Goal: Transaction & Acquisition: Purchase product/service

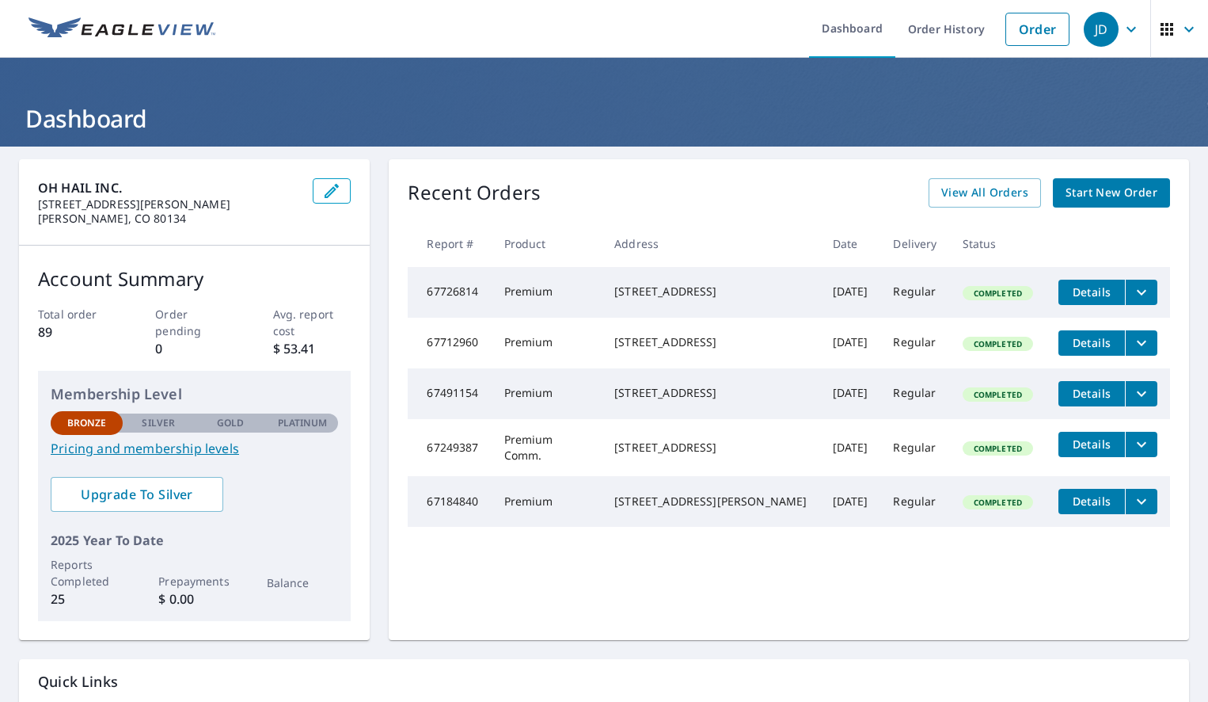
click at [650, 349] on div "[STREET_ADDRESS]" at bounding box center [711, 342] width 192 height 16
click at [1139, 347] on icon "filesDropdownBtn-67712960" at bounding box center [1141, 342] width 19 height 19
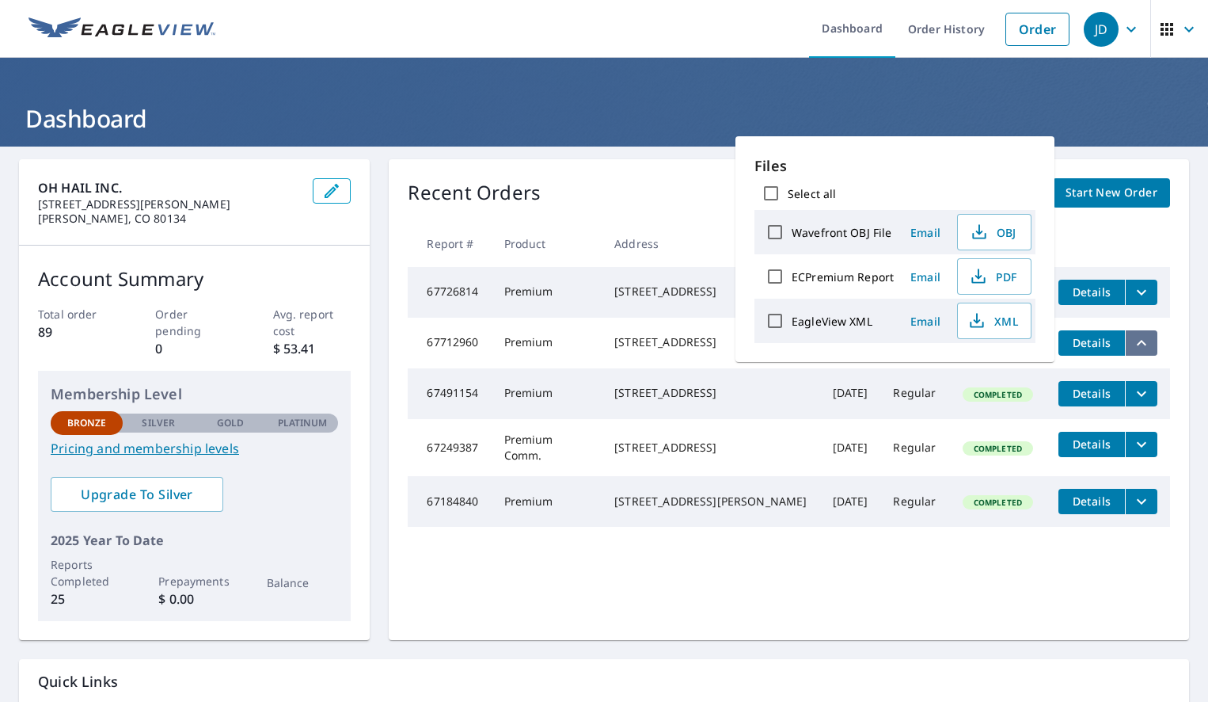
click at [1139, 345] on icon "filesDropdownBtn-67712960" at bounding box center [1142, 343] width 10 height 6
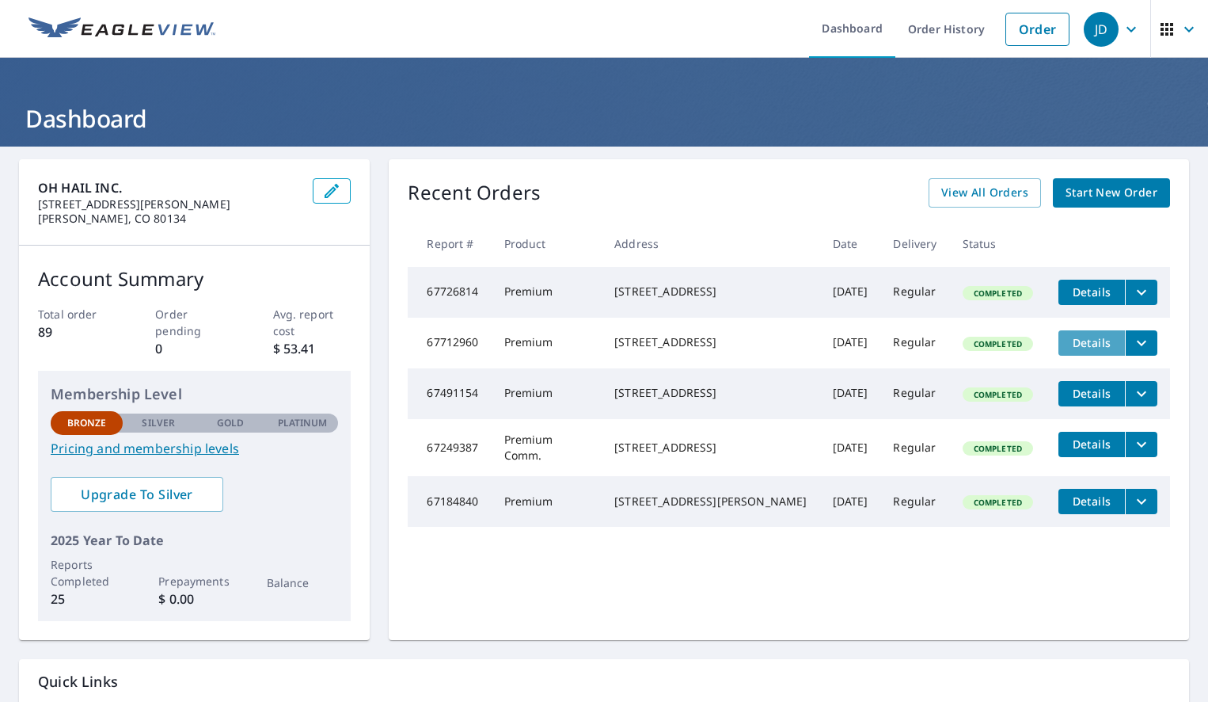
click at [1088, 350] on span "Details" at bounding box center [1092, 342] width 48 height 15
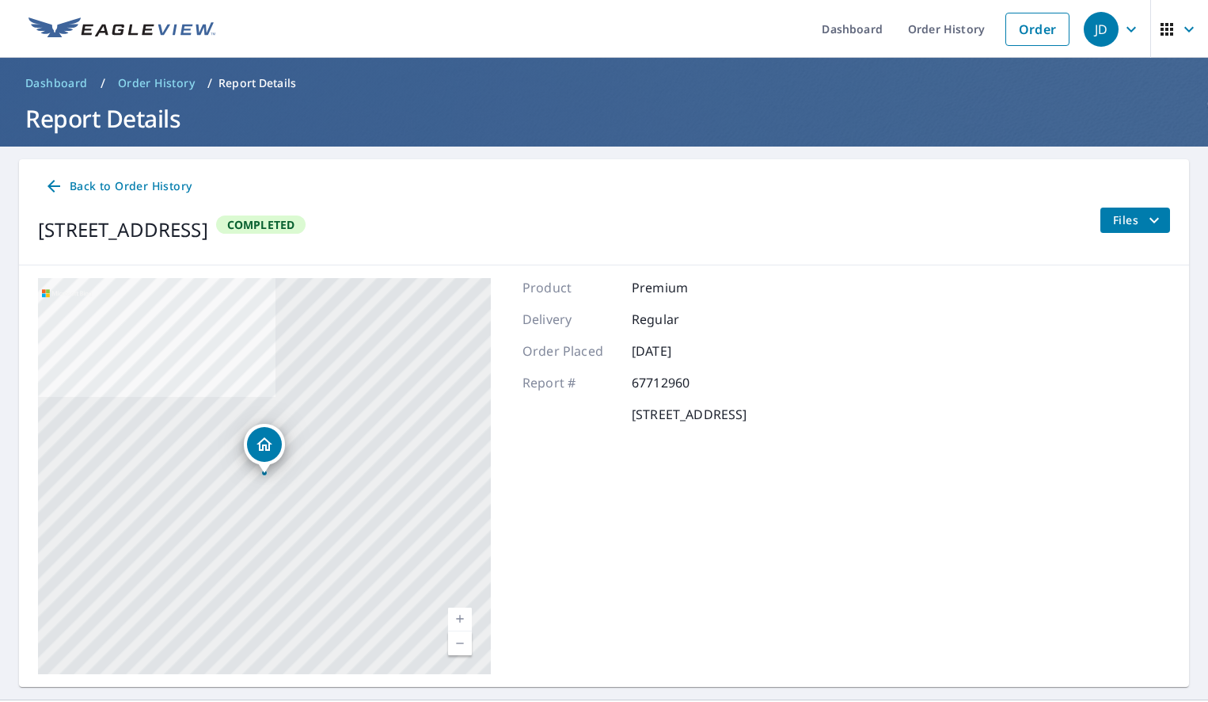
click at [52, 188] on icon at bounding box center [53, 186] width 19 height 19
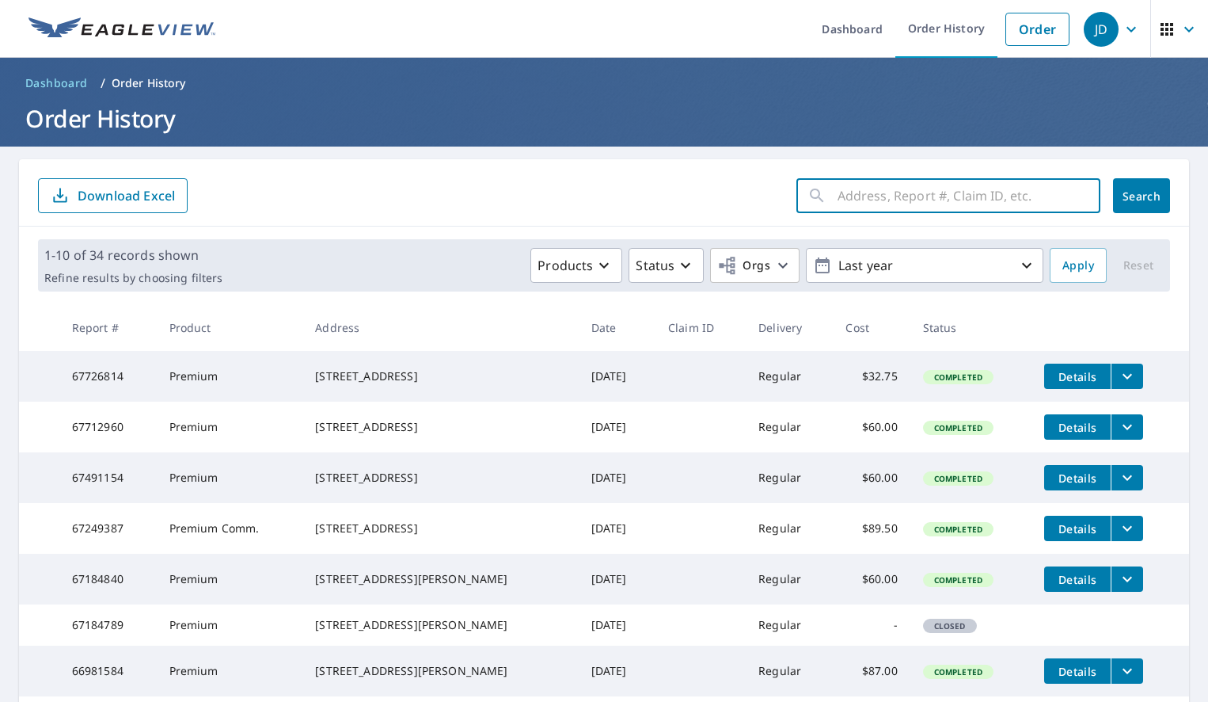
click at [980, 190] on input "text" at bounding box center [969, 195] width 263 height 44
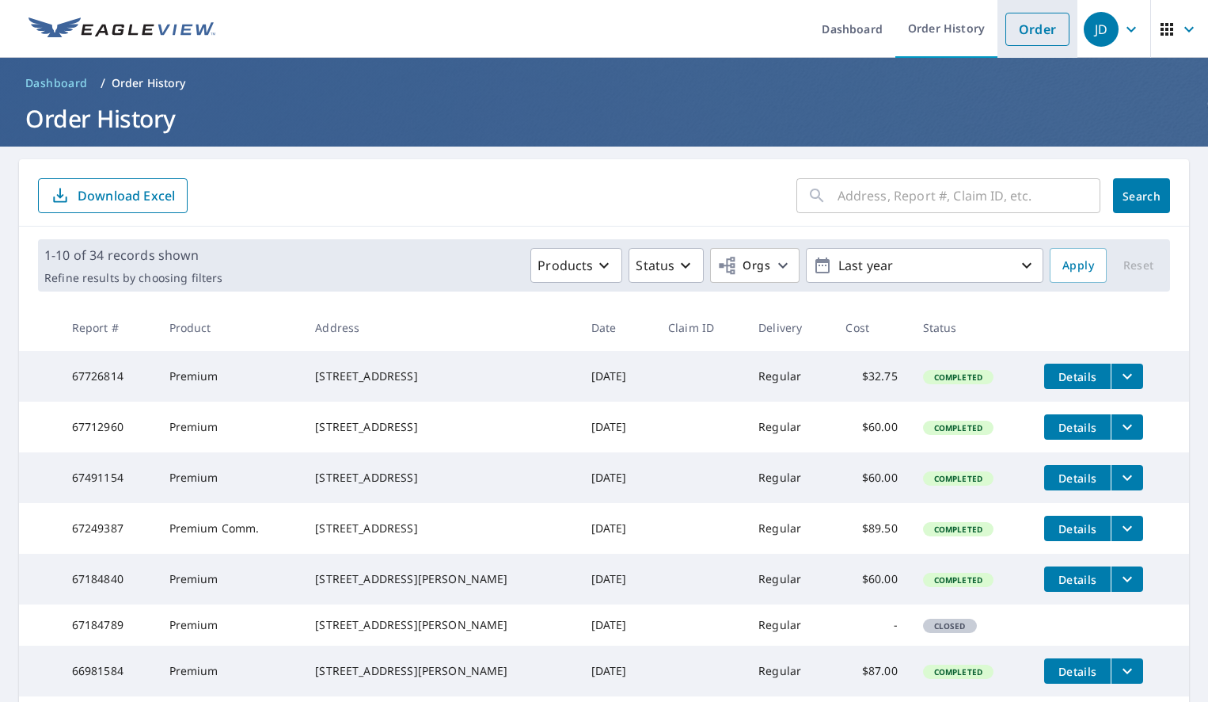
click at [1028, 43] on link "Order" at bounding box center [1038, 29] width 64 height 33
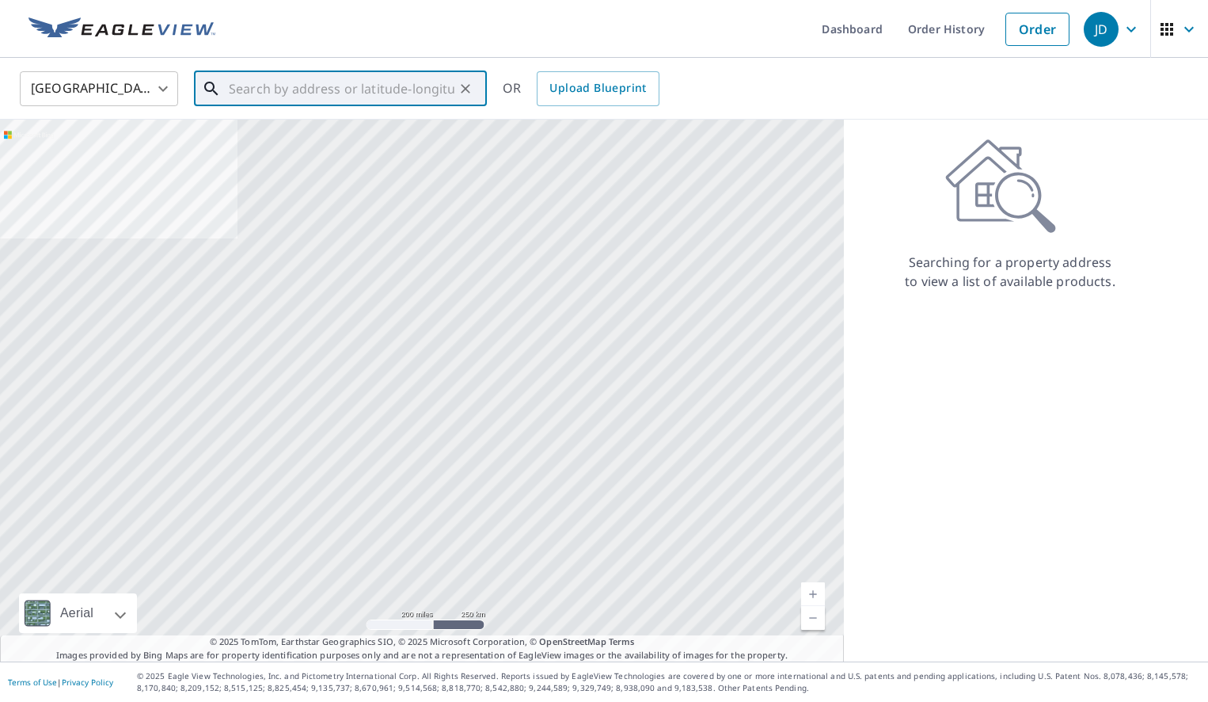
click at [318, 82] on input "text" at bounding box center [342, 89] width 226 height 44
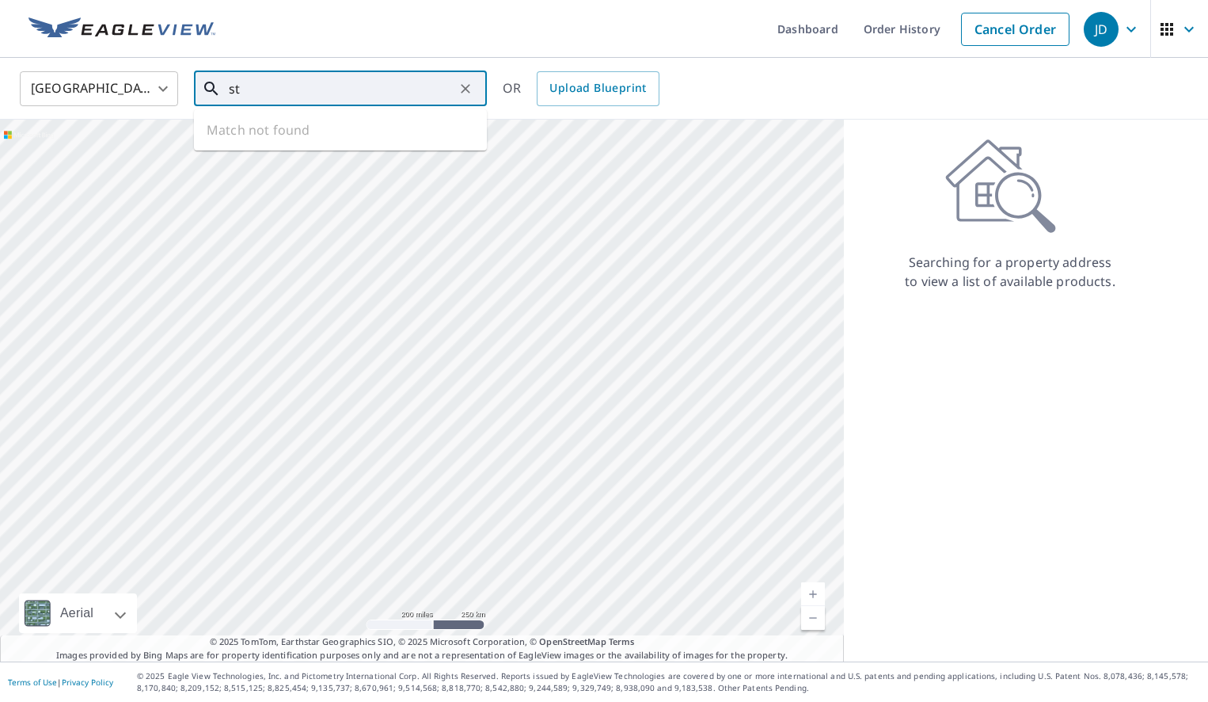
type input "s"
click at [257, 142] on span "[STREET_ADDRESS]" at bounding box center [350, 134] width 249 height 19
type input "[STREET_ADDRESS]"
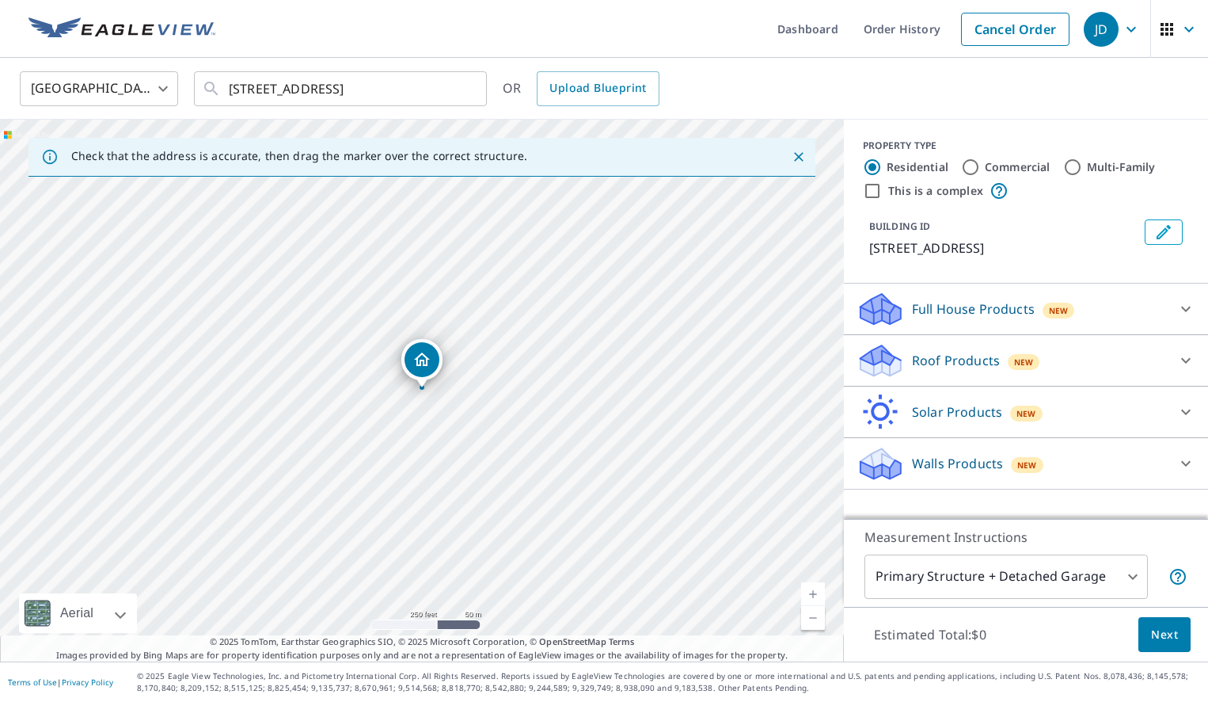
click at [933, 368] on p "Roof Products" at bounding box center [956, 360] width 88 height 19
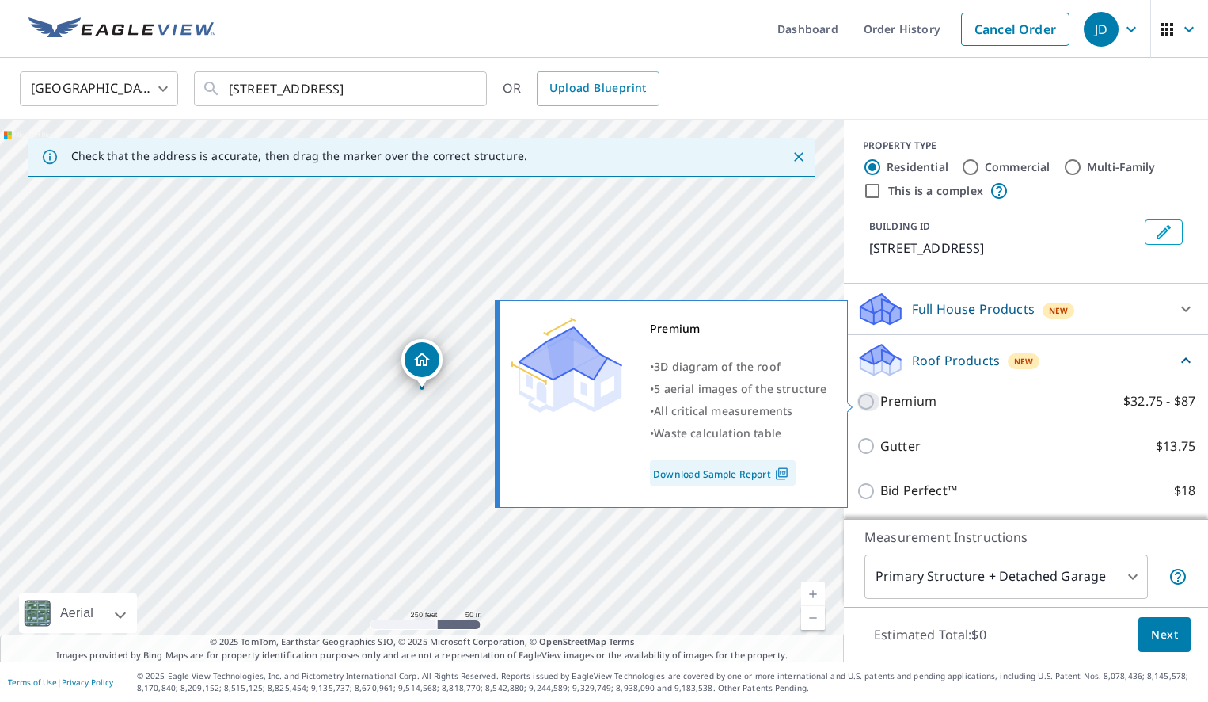
click at [868, 398] on input "Premium $32.75 - $87" at bounding box center [869, 401] width 24 height 19
checkbox input "true"
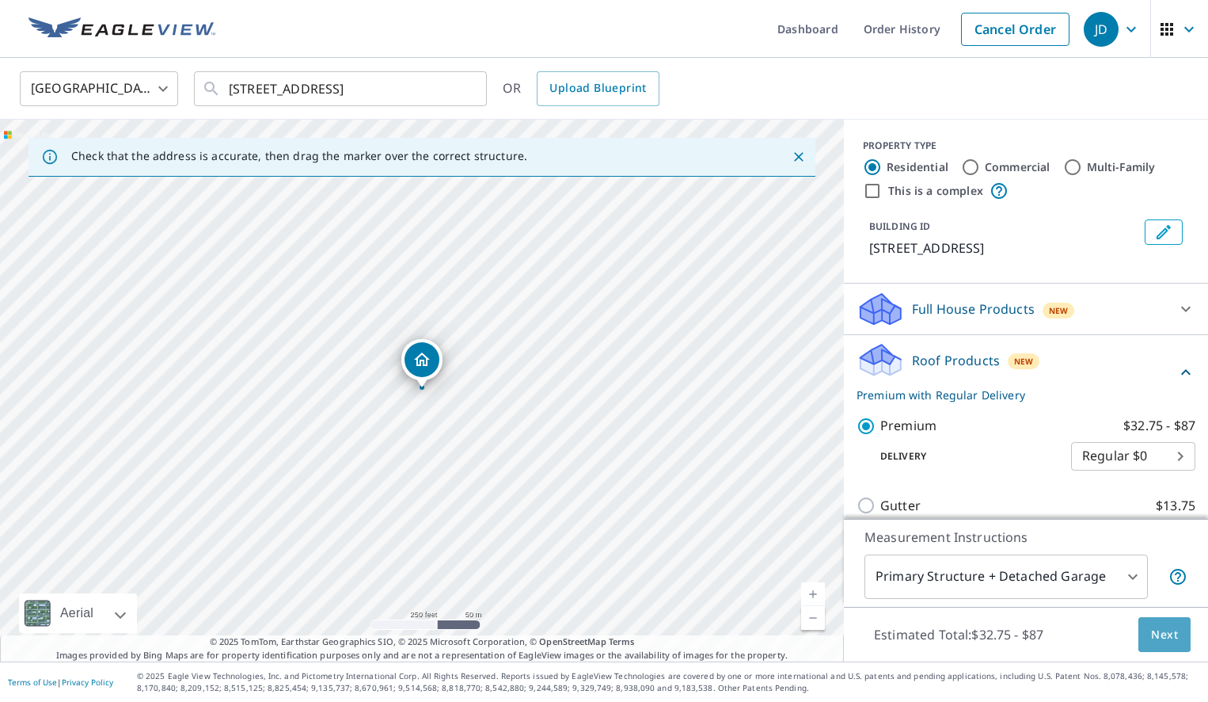
click at [1175, 628] on span "Next" at bounding box center [1164, 635] width 27 height 20
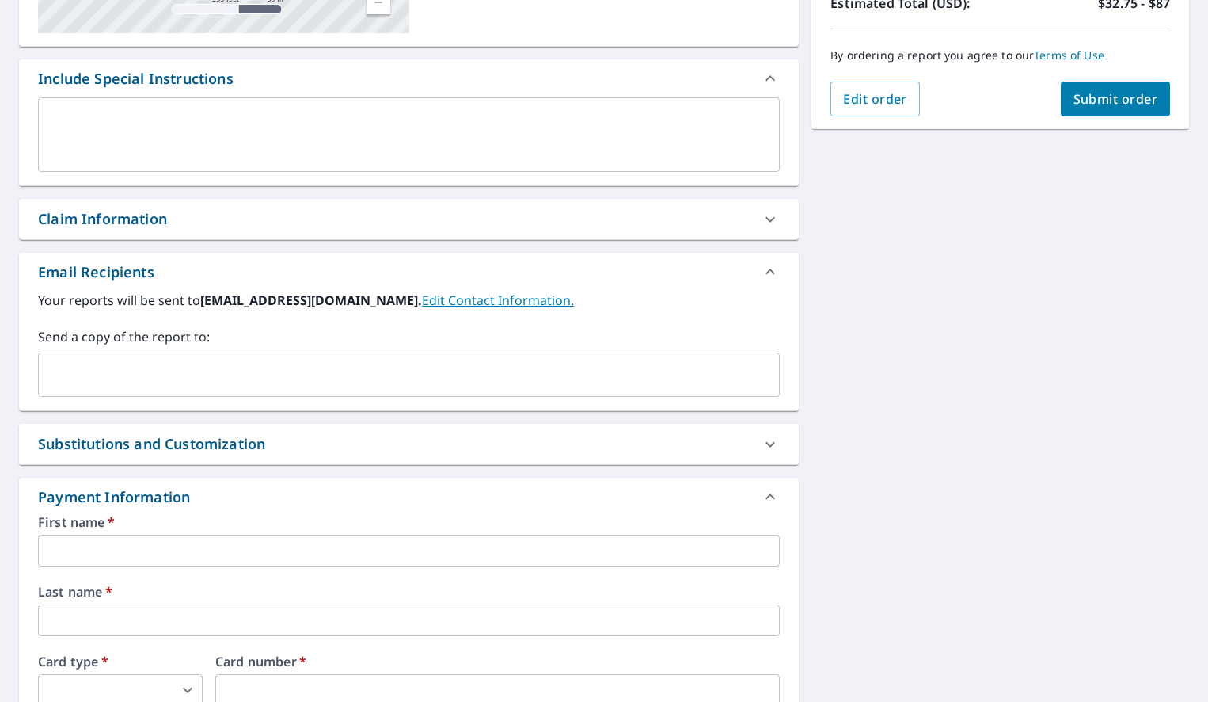
scroll to position [402, 0]
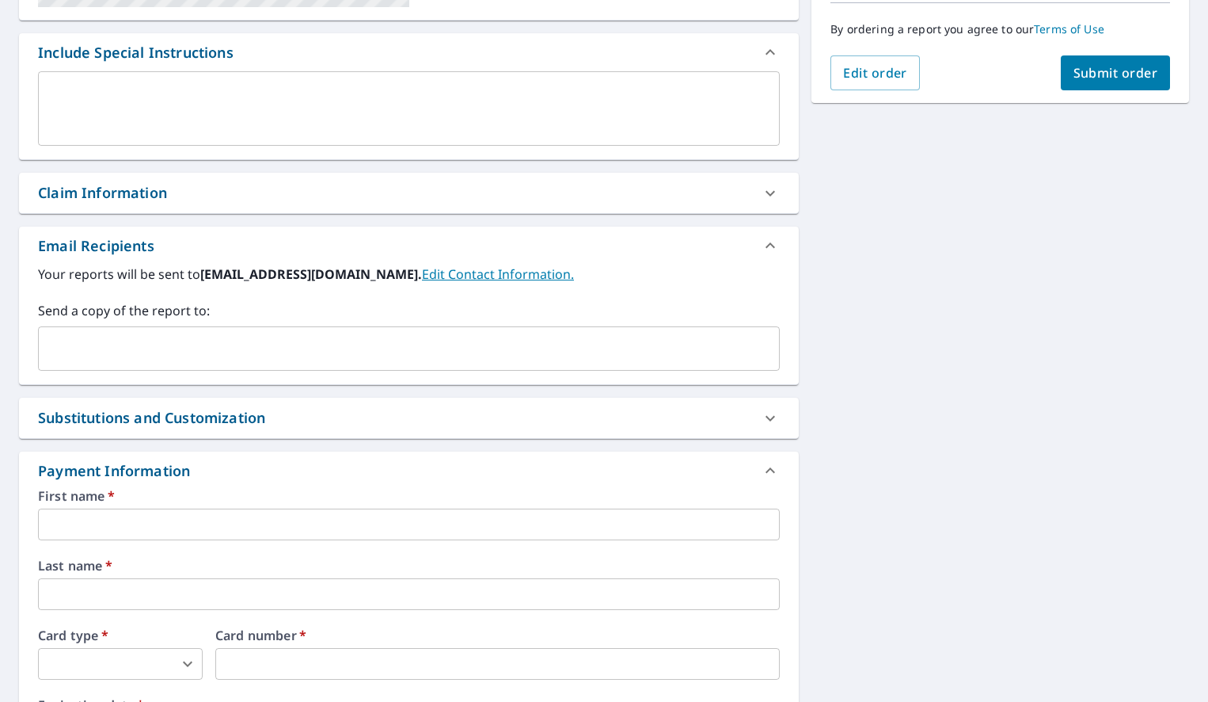
click at [455, 539] on input "text" at bounding box center [409, 524] width 742 height 32
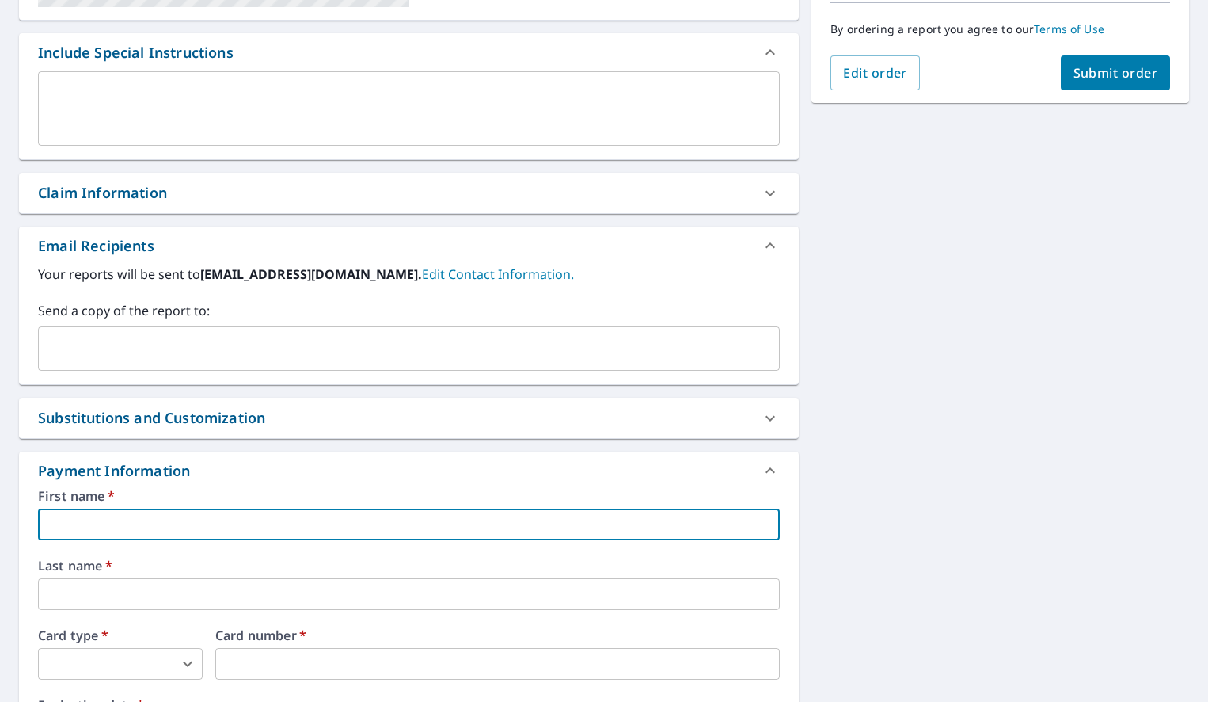
type input "Jordan"
type input "[EMAIL_ADDRESS][DOMAIN_NAME]"
type input "[PERSON_NAME]"
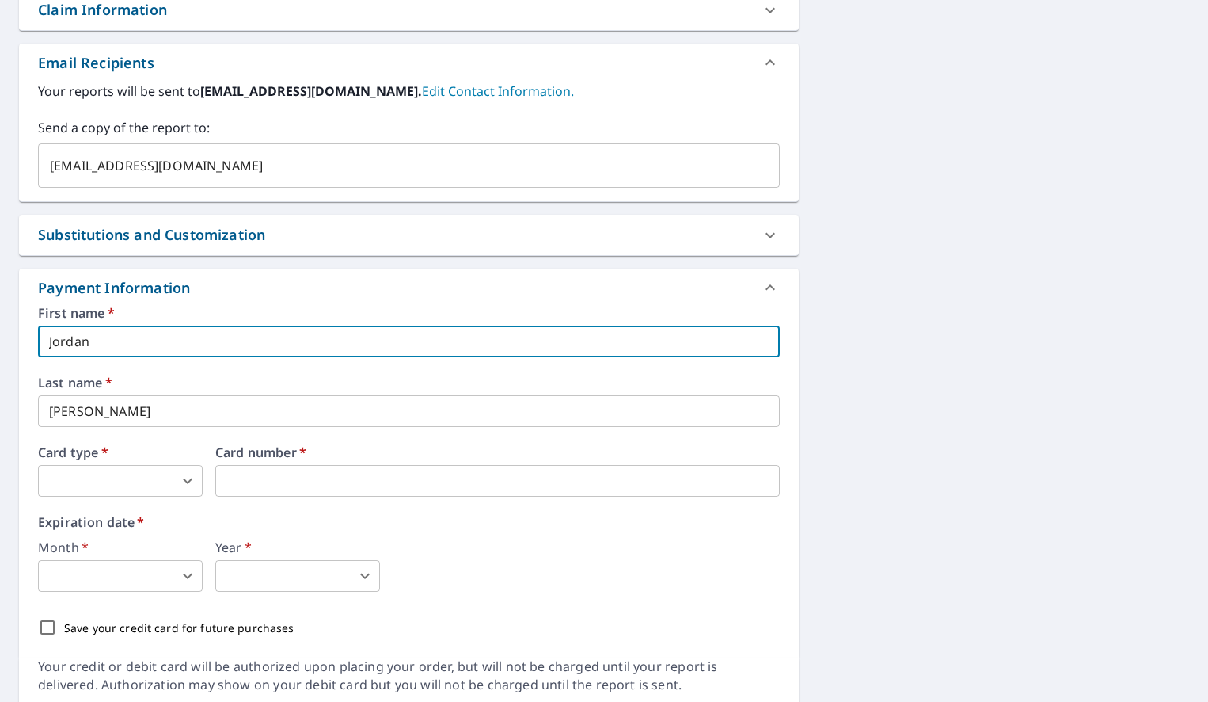
scroll to position [587, 0]
click at [186, 478] on body "JD JD Dashboard Order History Cancel Order JD Dashboard / Finalize Order Finali…" at bounding box center [604, 351] width 1208 height 702
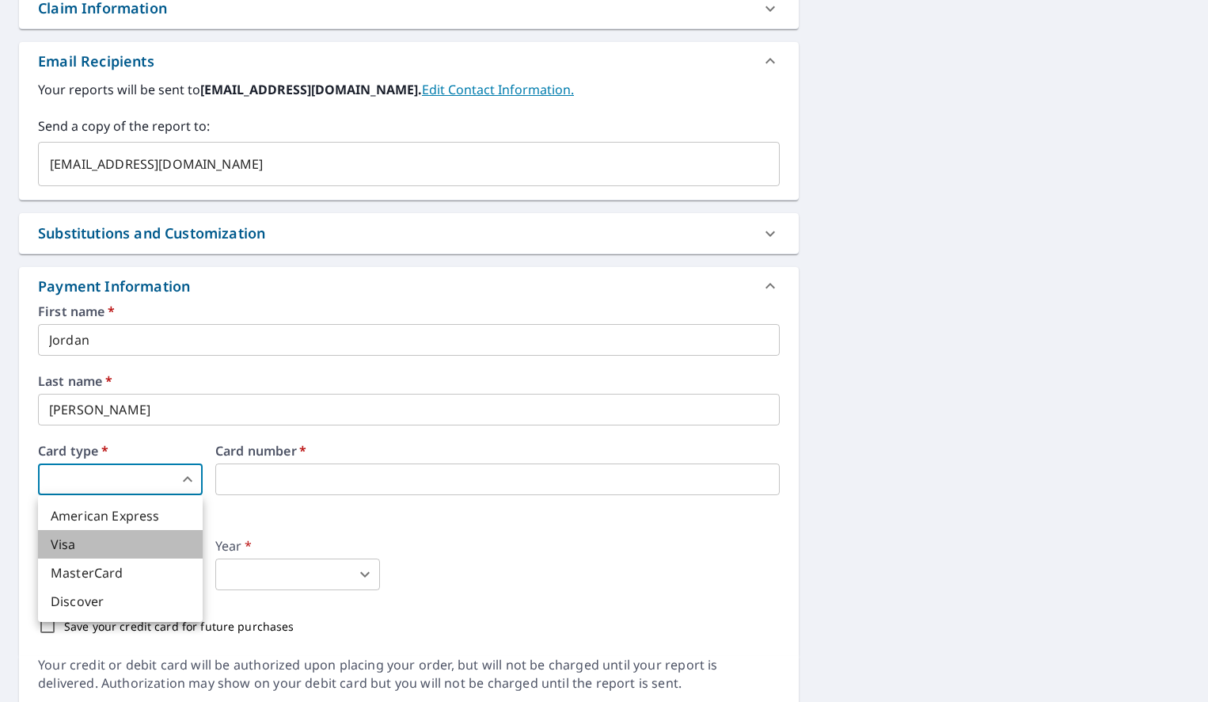
click at [168, 536] on li "Visa" at bounding box center [120, 544] width 165 height 29
type input "2"
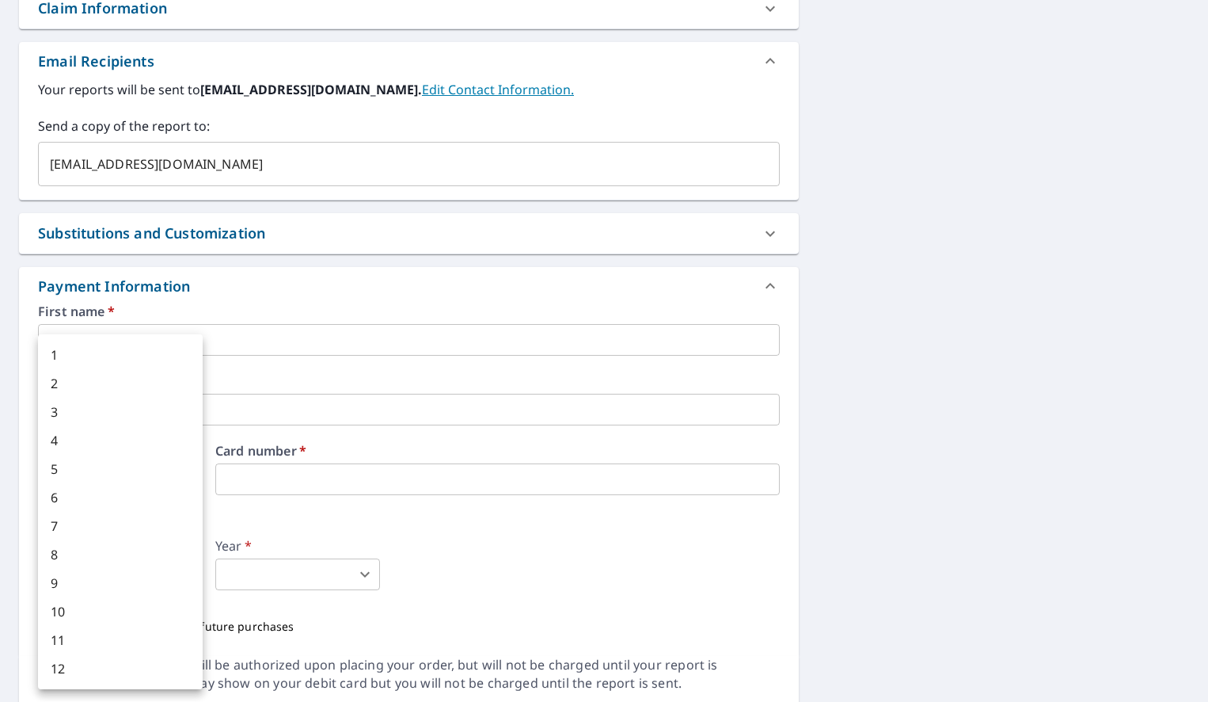
click at [166, 582] on body "JD JD Dashboard Order History Cancel Order JD Dashboard / Finalize Order Finali…" at bounding box center [604, 351] width 1208 height 702
click at [160, 577] on li "9" at bounding box center [120, 583] width 165 height 29
type input "9"
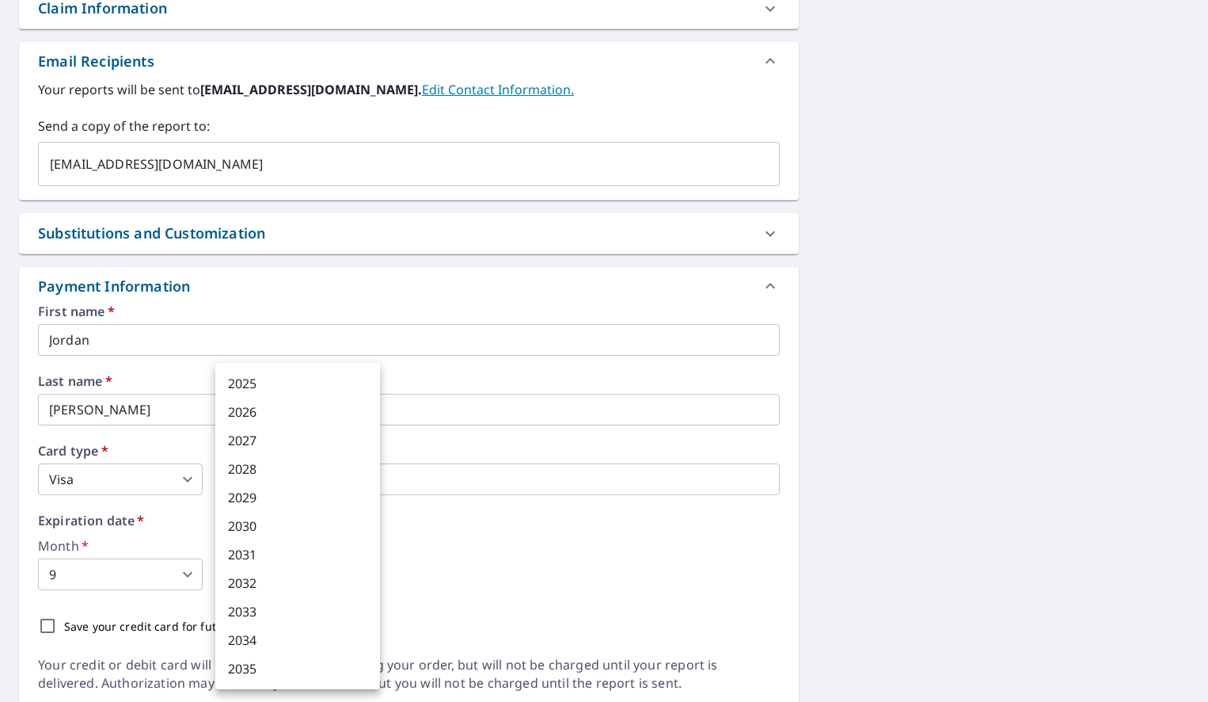
click at [291, 577] on body "JD JD Dashboard Order History Cancel Order JD Dashboard / Finalize Order Finali…" at bounding box center [604, 351] width 1208 height 702
click at [260, 529] on li "2030" at bounding box center [297, 526] width 165 height 29
type input "2030"
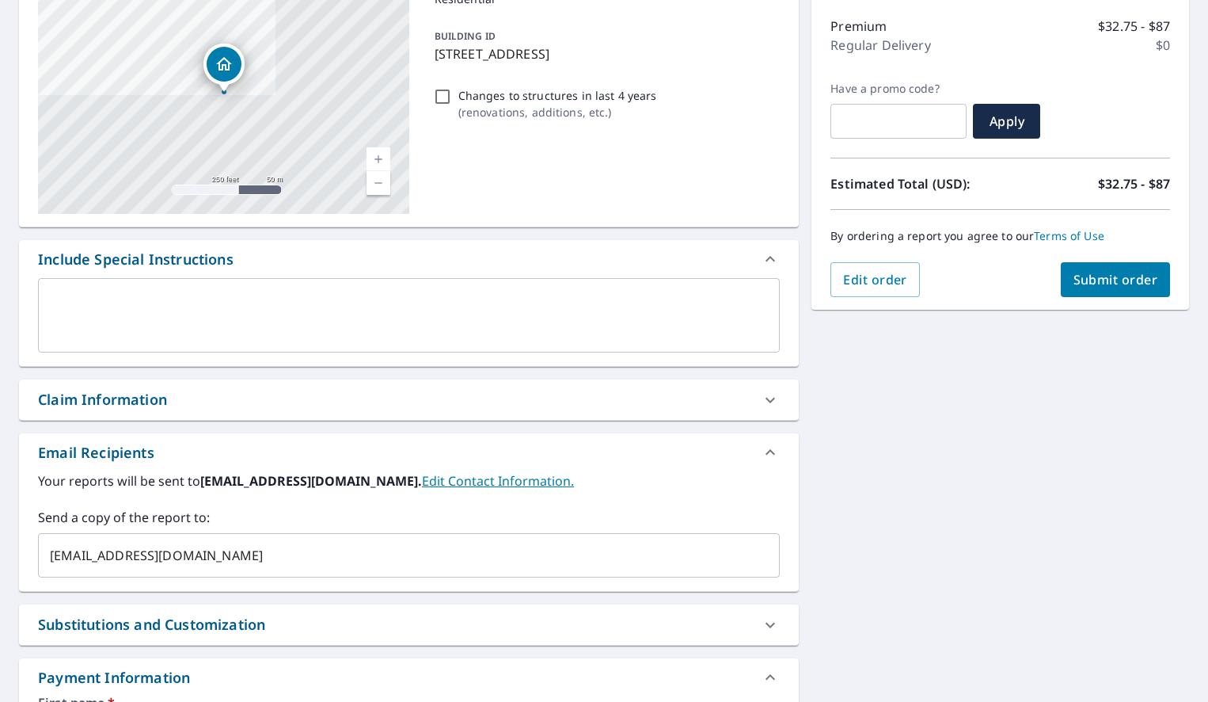
scroll to position [165, 0]
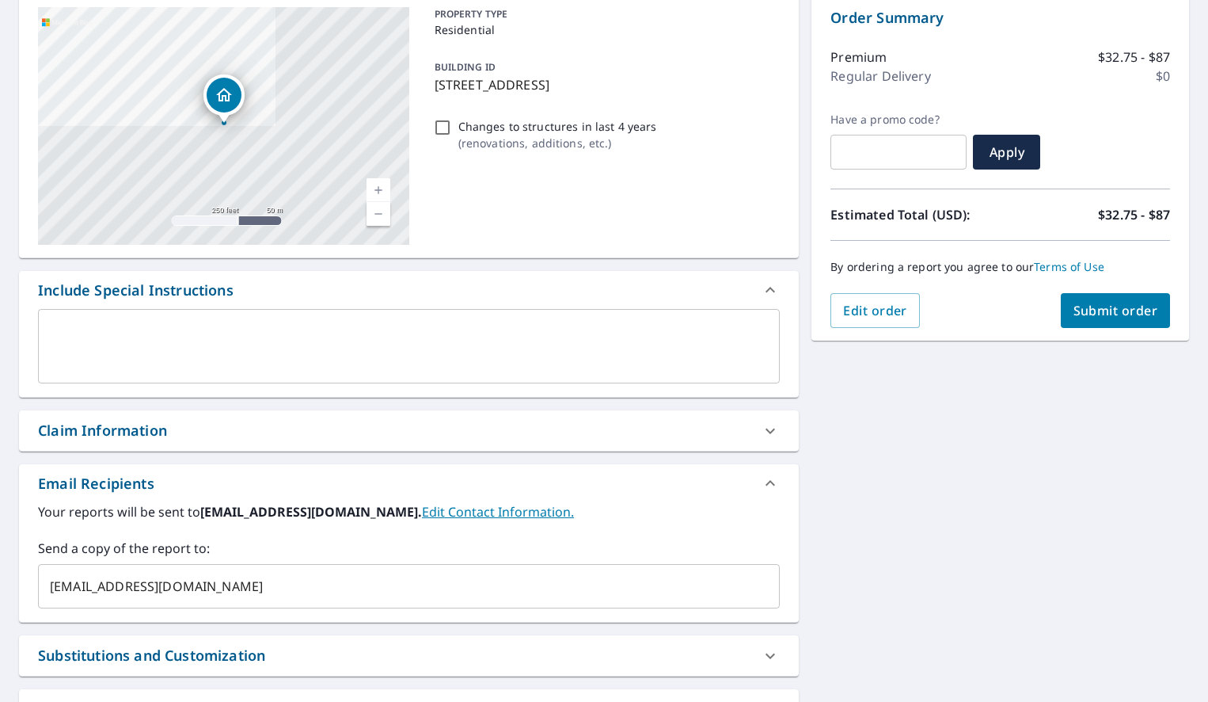
click at [1128, 316] on span "Submit order" at bounding box center [1116, 310] width 85 height 17
